Goal: Obtain resource: Obtain resource

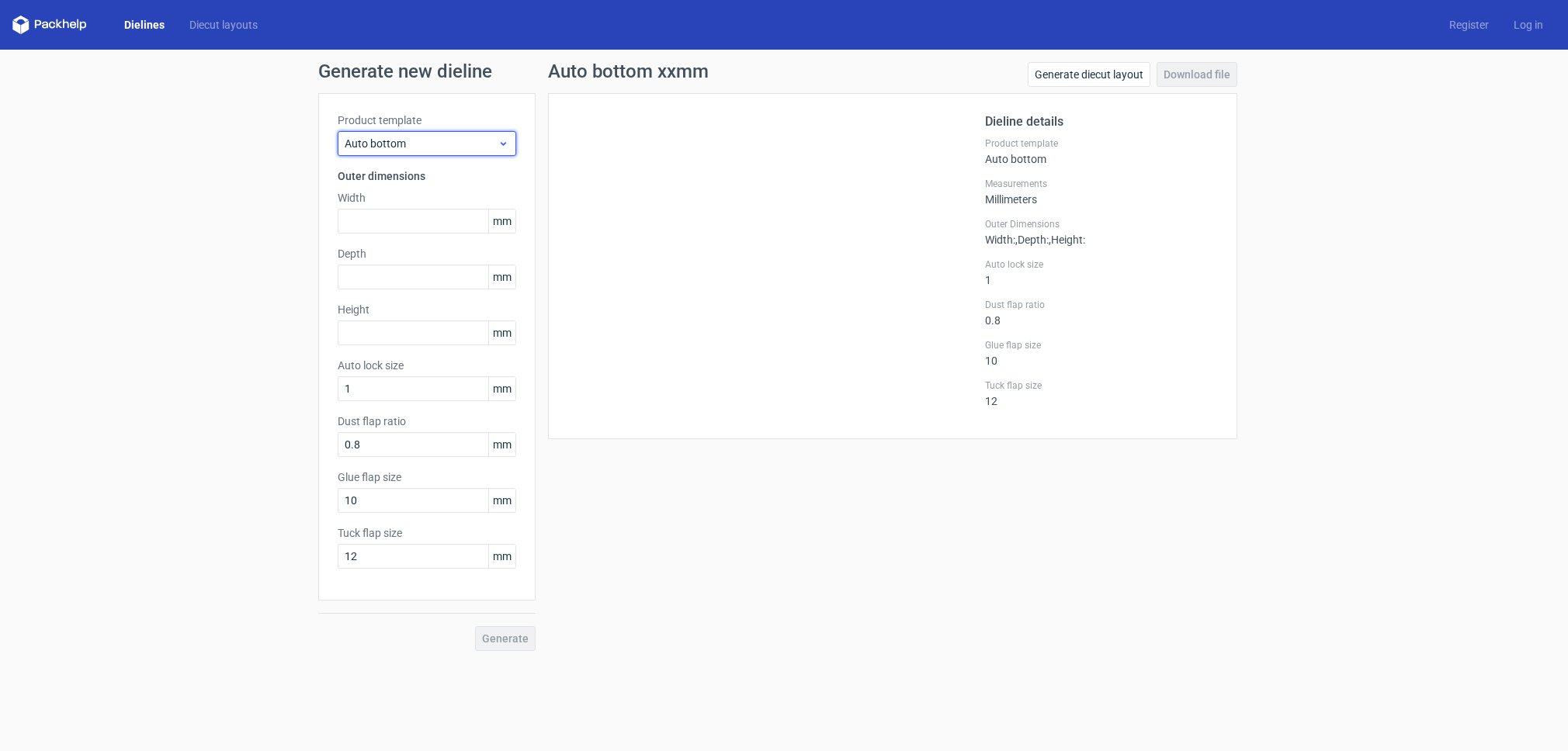
click at [431, 145] on span "Auto bottom" at bounding box center [421, 144] width 153 height 16
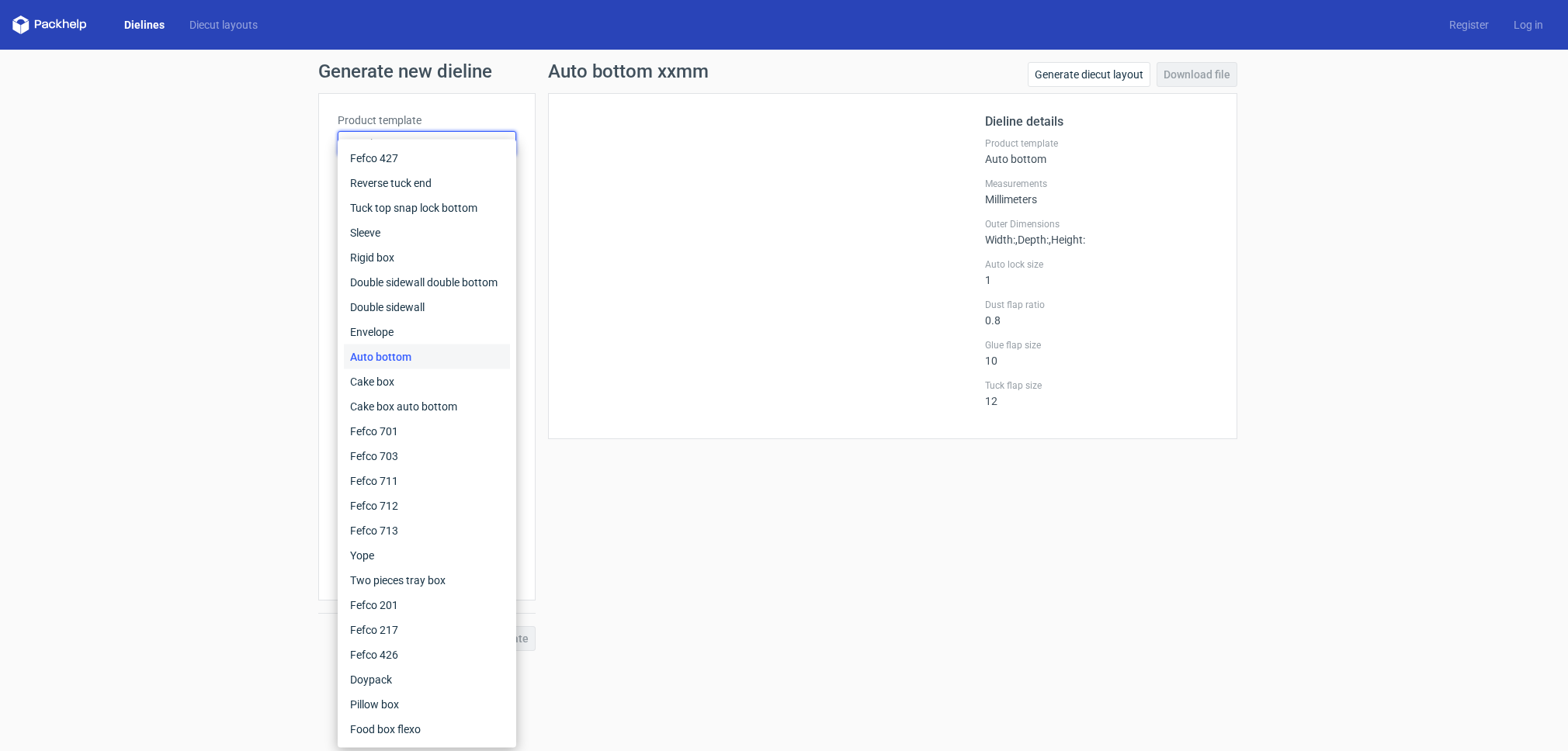
click at [111, 239] on div "Generate new dieline Product template Auto bottom Outer dimensions Width mm Dep…" at bounding box center [784, 356] width 1568 height 614
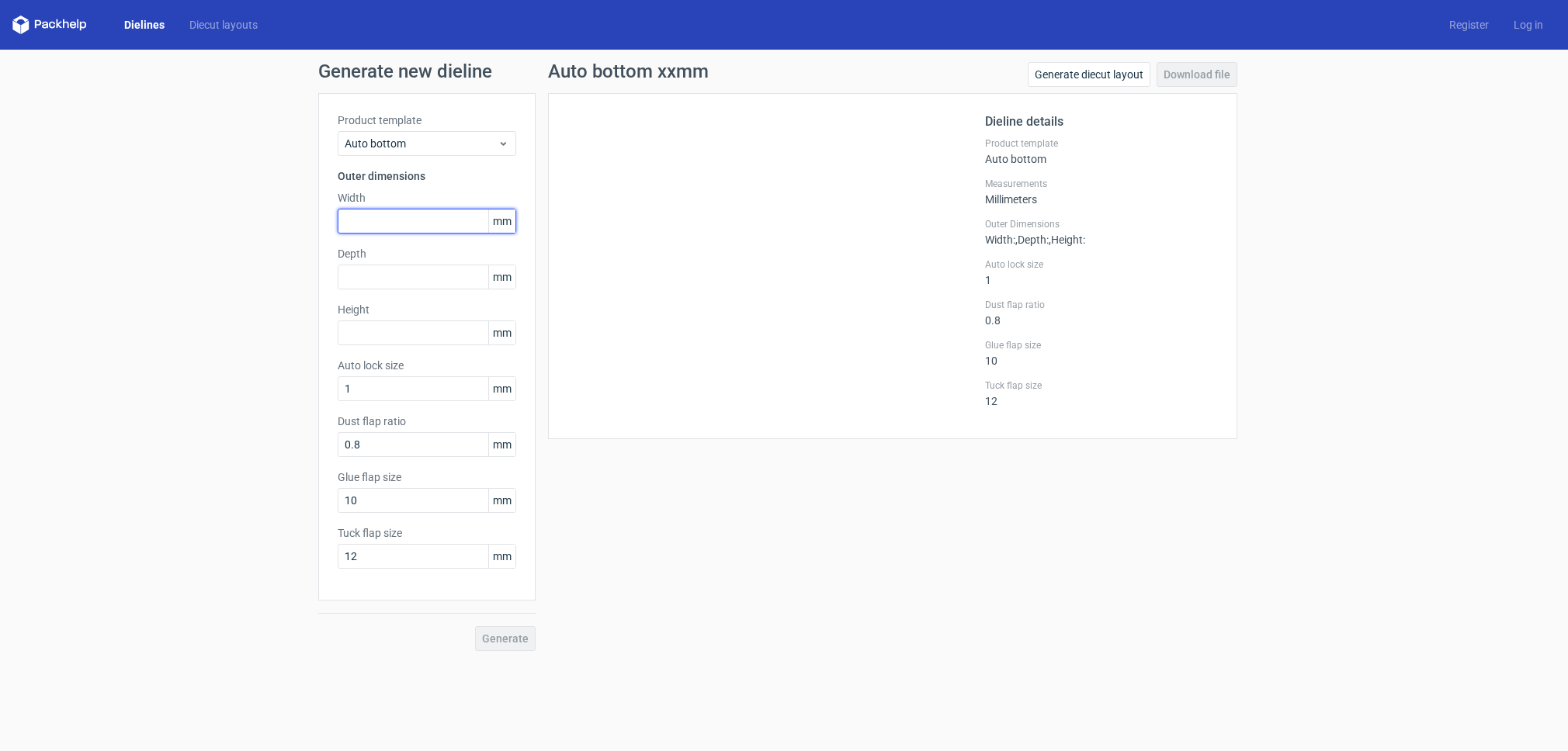
click at [397, 221] on input "text" at bounding box center [427, 221] width 179 height 25
type input "85"
type input "60"
type input "145"
click at [507, 639] on span "Generate" at bounding box center [506, 638] width 47 height 11
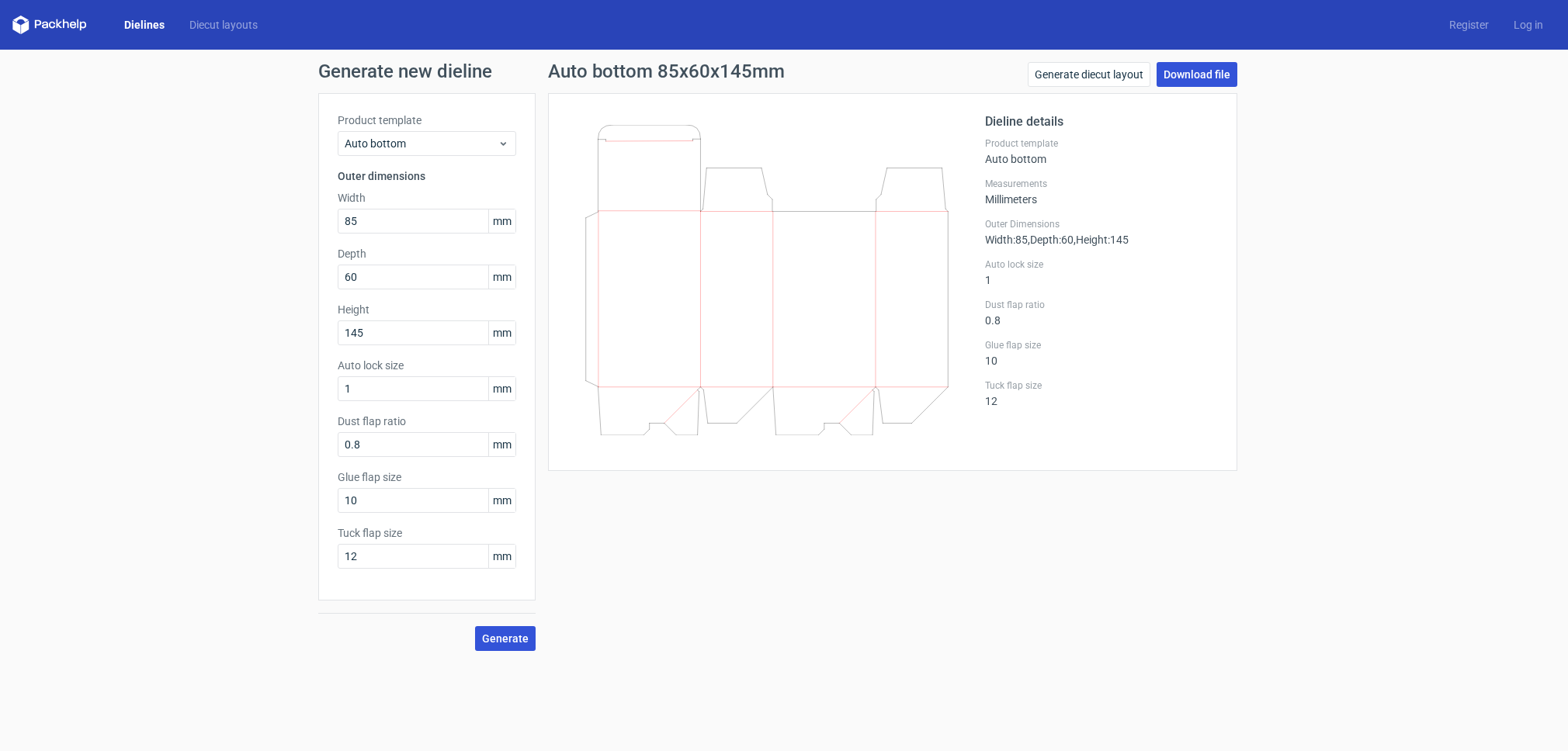
click at [1187, 74] on link "Download file" at bounding box center [1197, 75] width 81 height 25
